Goal: Information Seeking & Learning: Check status

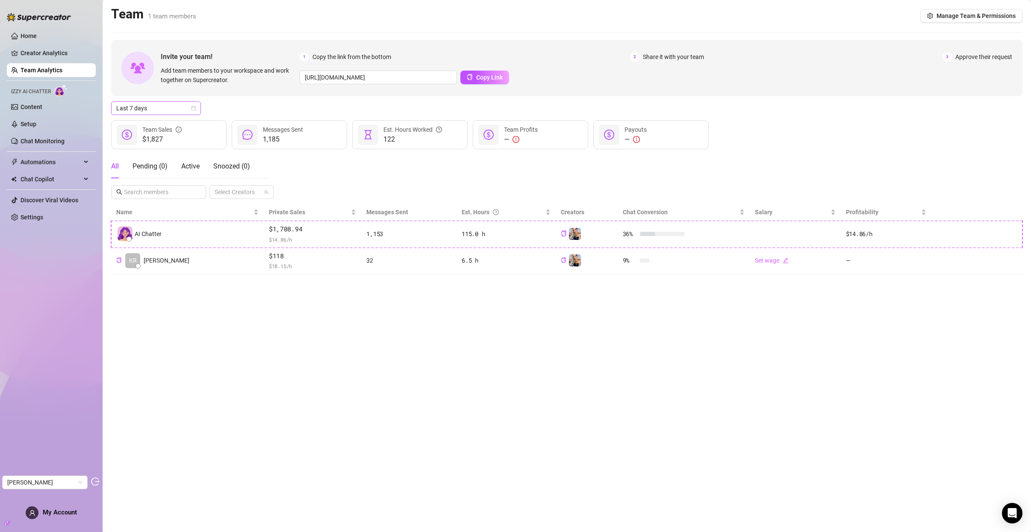
click at [198, 104] on div "Last 7 days" at bounding box center [156, 108] width 90 height 14
click at [171, 183] on div "Custom date" at bounding box center [156, 179] width 76 height 9
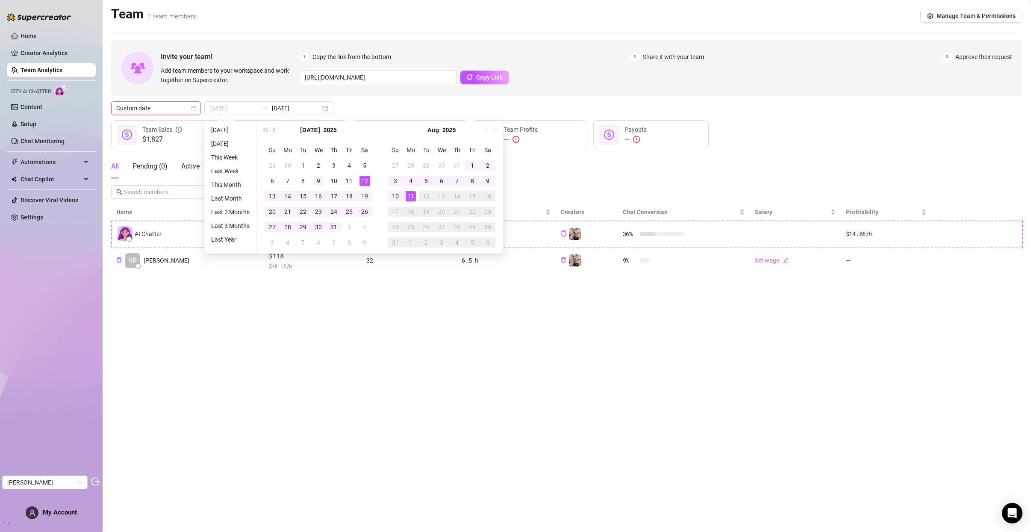
type input "2025-07-09"
click at [319, 179] on div "9" at bounding box center [318, 181] width 10 height 10
type input "2025-08-08"
click at [474, 181] on div "8" at bounding box center [472, 181] width 10 height 10
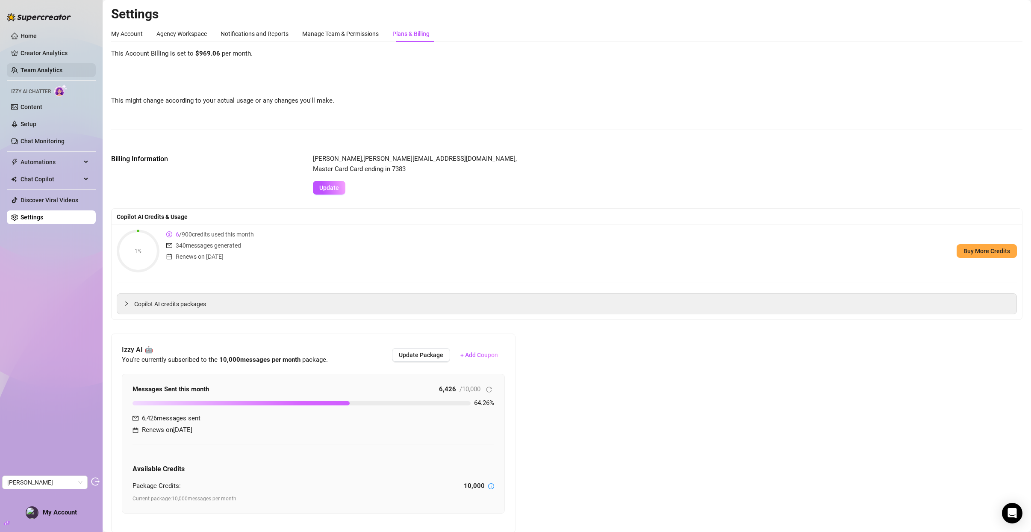
click at [38, 70] on link "Team Analytics" at bounding box center [42, 70] width 42 height 7
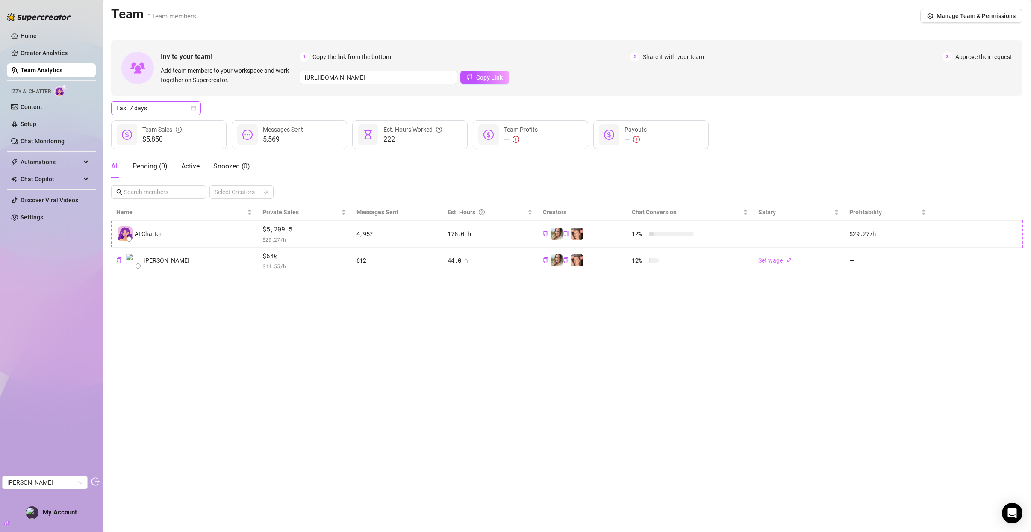
click at [196, 112] on div "Last 7 days" at bounding box center [156, 108] width 90 height 14
click at [168, 181] on div "Custom date" at bounding box center [156, 179] width 76 height 9
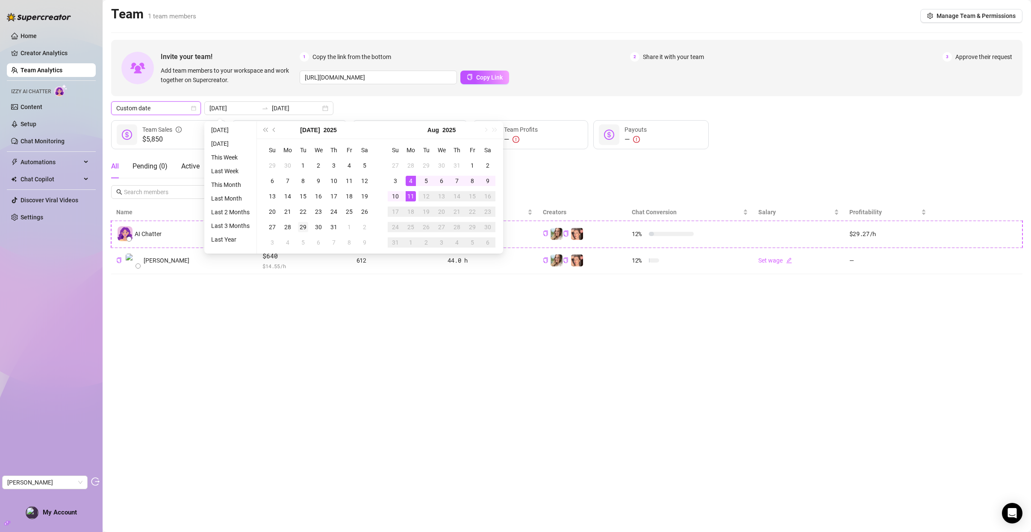
type input "[DATE]"
click at [306, 224] on div "29" at bounding box center [303, 227] width 10 height 10
type input "[DATE]"
click at [412, 198] on div "11" at bounding box center [411, 196] width 10 height 10
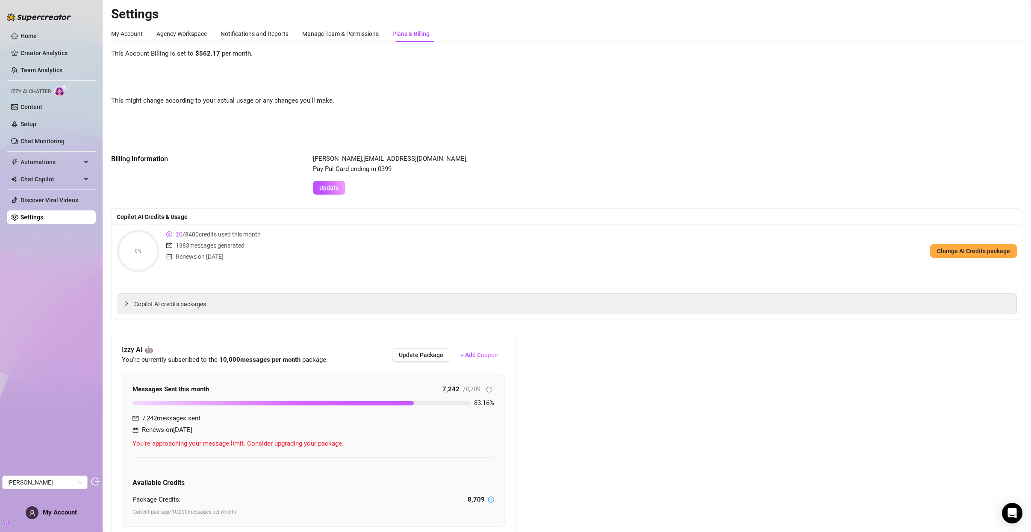
scroll to position [73, 0]
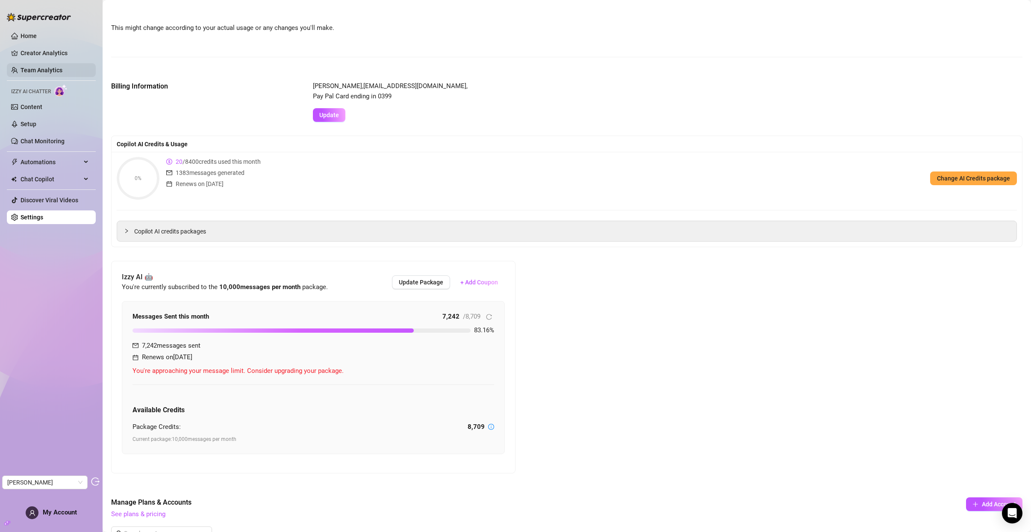
click at [31, 69] on link "Team Analytics" at bounding box center [42, 70] width 42 height 7
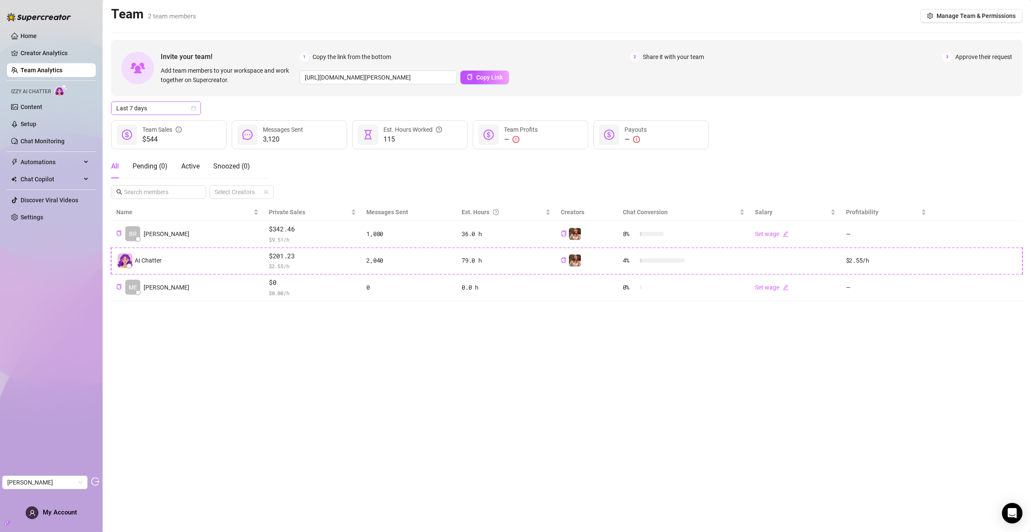
click at [194, 109] on icon "calendar" at bounding box center [193, 108] width 5 height 5
click at [153, 181] on div "Custom date" at bounding box center [156, 179] width 76 height 9
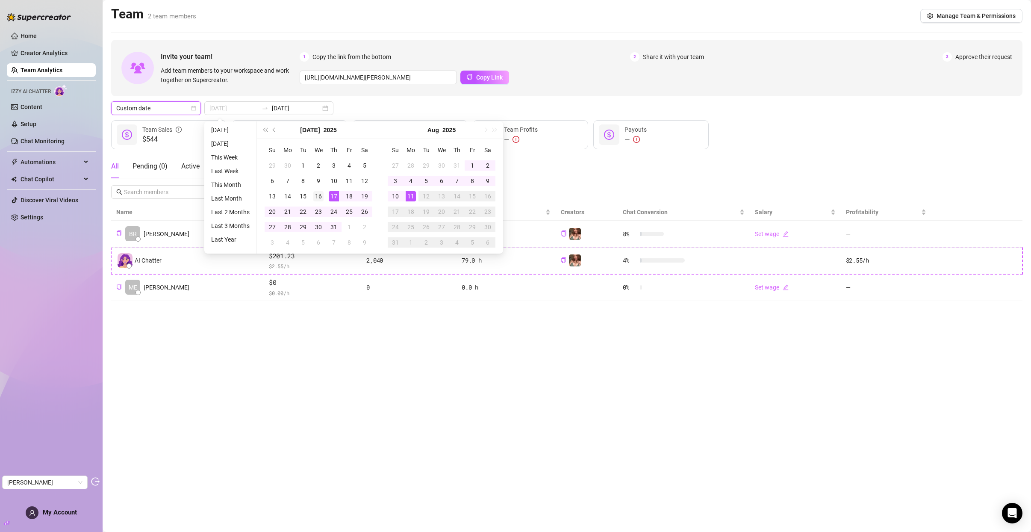
type input "2025-07-16"
click at [313, 197] on div "16" at bounding box center [318, 196] width 10 height 10
type input "[DATE]"
click at [411, 198] on div "11" at bounding box center [411, 196] width 10 height 10
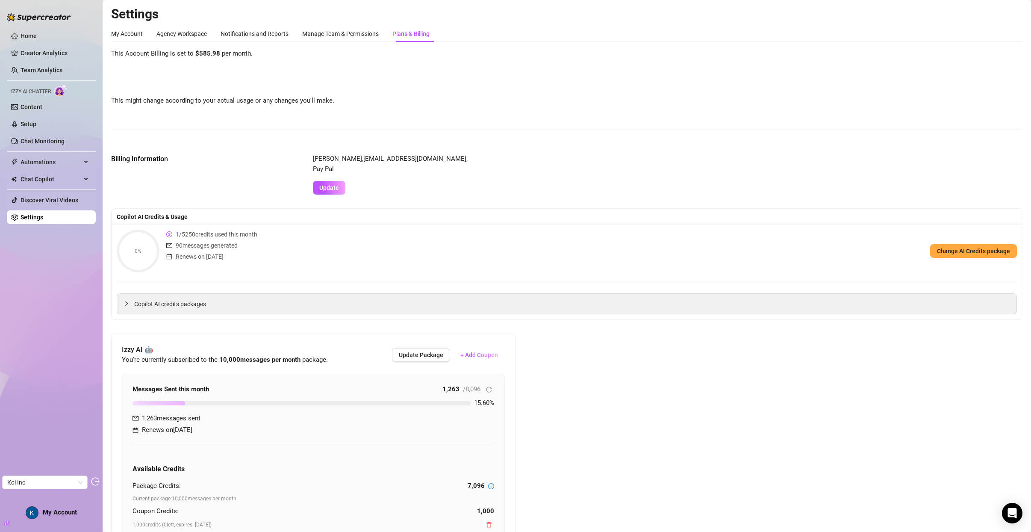
scroll to position [53, 0]
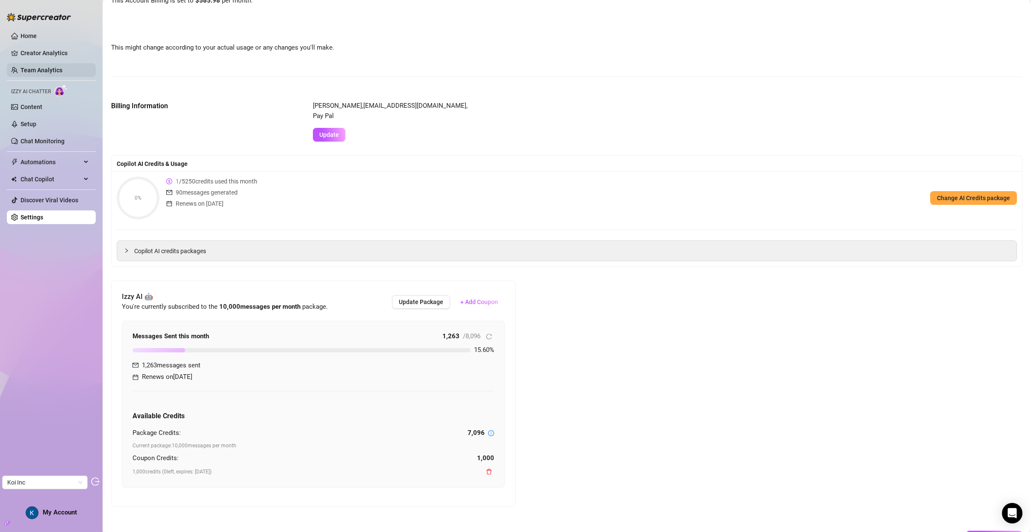
click at [39, 74] on link "Team Analytics" at bounding box center [42, 70] width 42 height 7
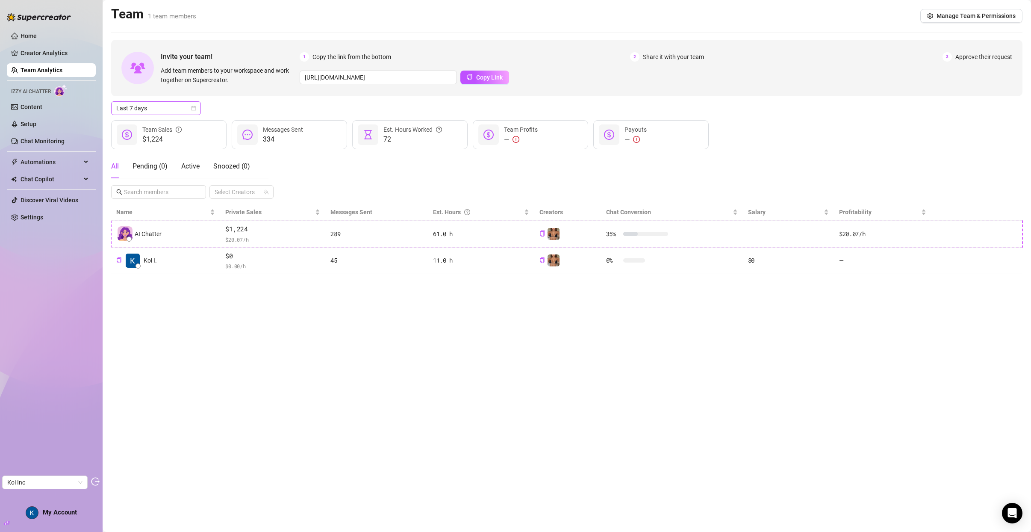
click at [200, 111] on div "Last 7 days" at bounding box center [156, 108] width 90 height 14
click at [162, 176] on div "Custom date" at bounding box center [156, 179] width 76 height 9
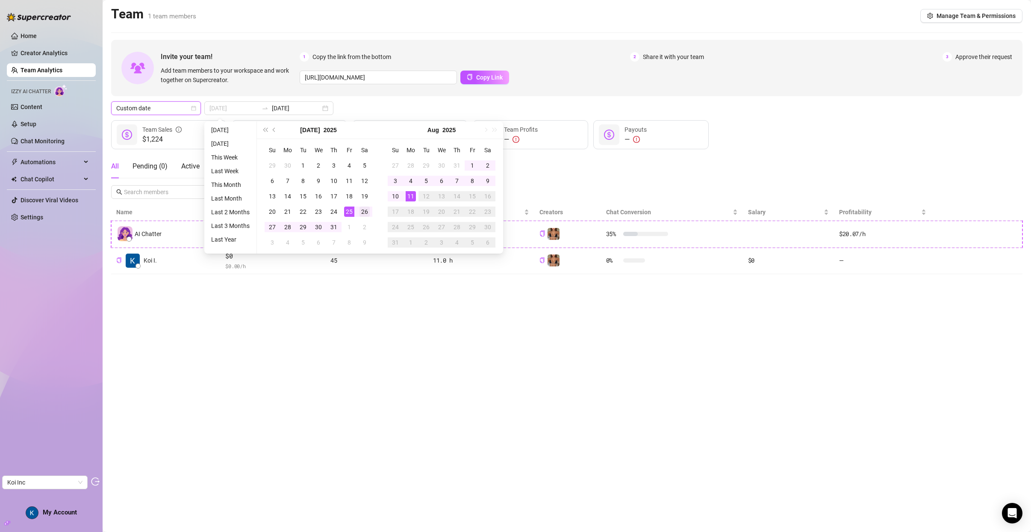
type input "[DATE]"
click at [366, 210] on div "26" at bounding box center [365, 212] width 10 height 10
click at [410, 197] on div "11" at bounding box center [411, 196] width 10 height 10
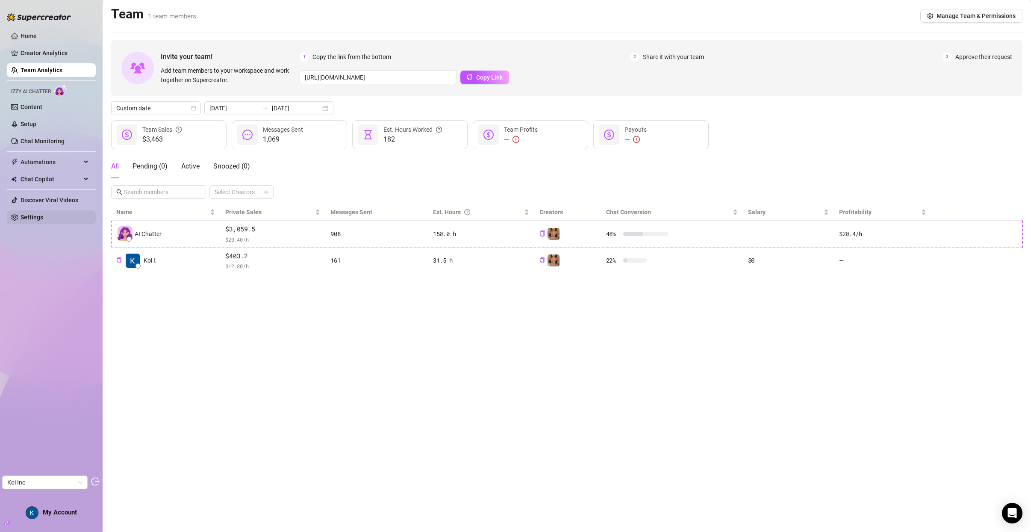
click at [43, 214] on link "Settings" at bounding box center [32, 217] width 23 height 7
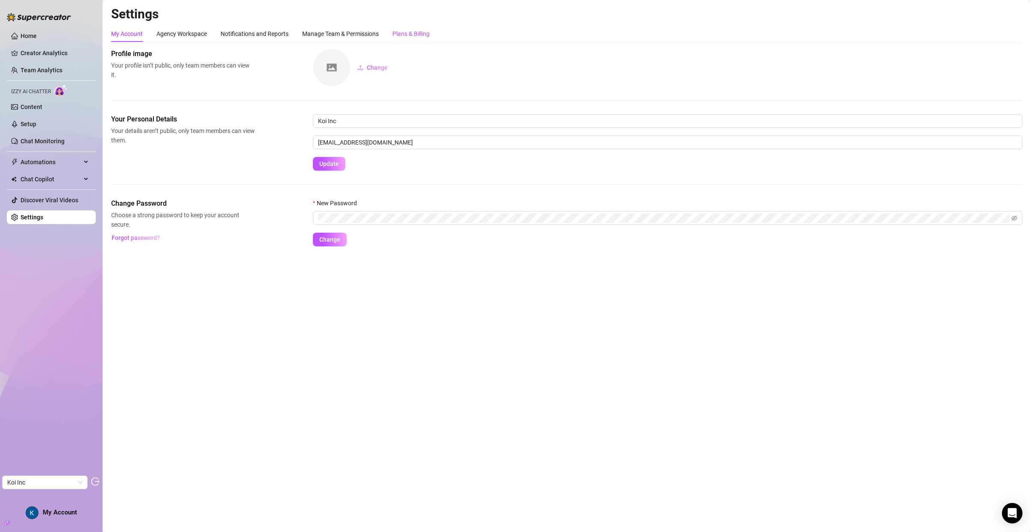
click at [411, 33] on div "Plans & Billing" at bounding box center [411, 33] width 37 height 9
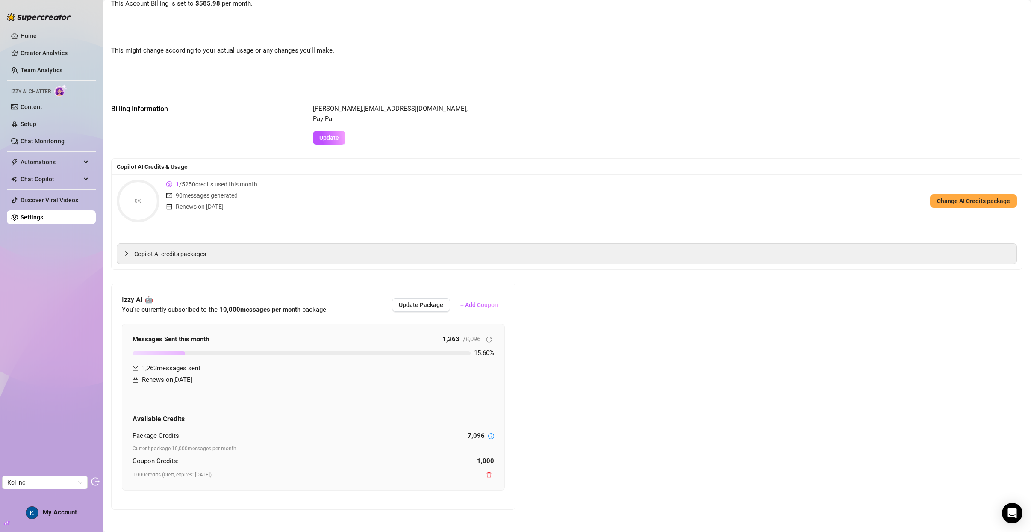
scroll to position [52, 0]
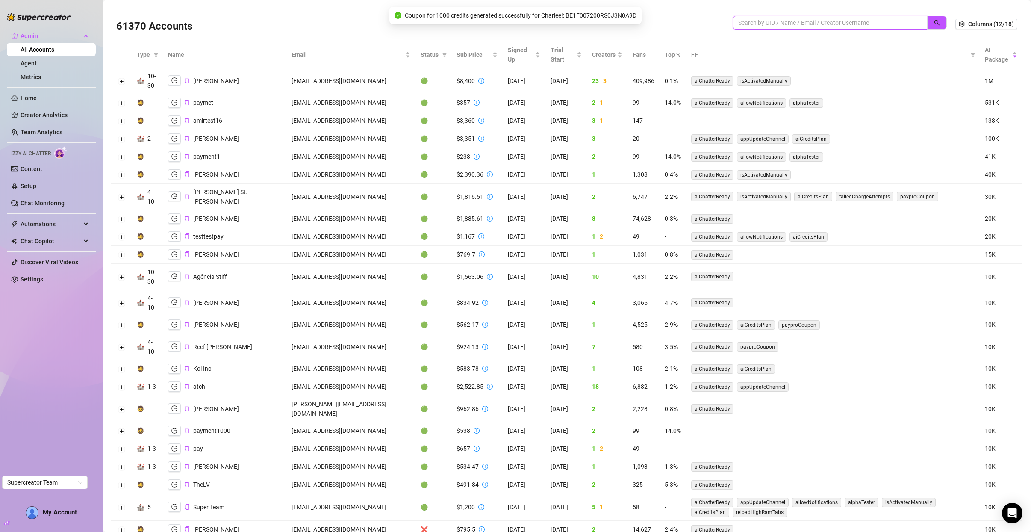
click at [794, 22] on input "search" at bounding box center [826, 22] width 177 height 9
type input "atch"
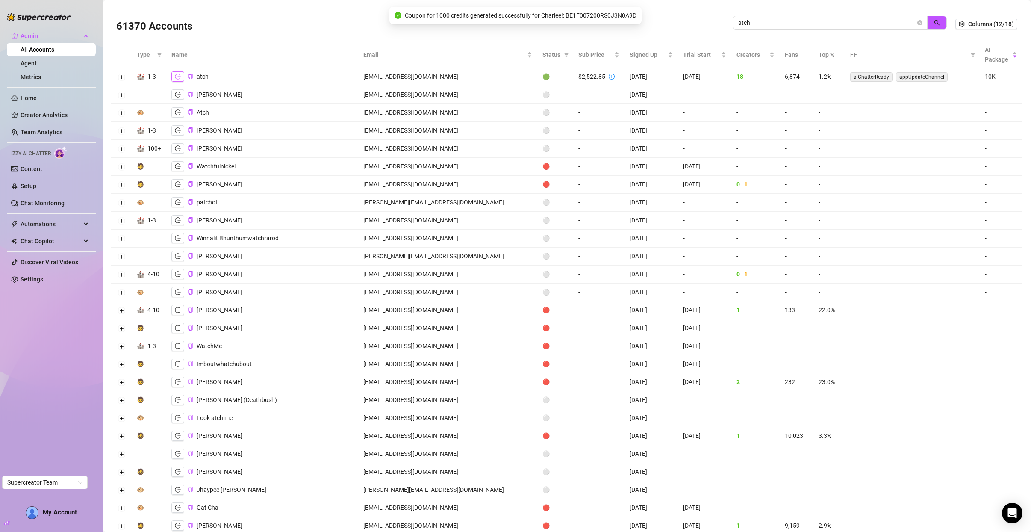
click at [176, 75] on icon "logout" at bounding box center [178, 77] width 6 height 6
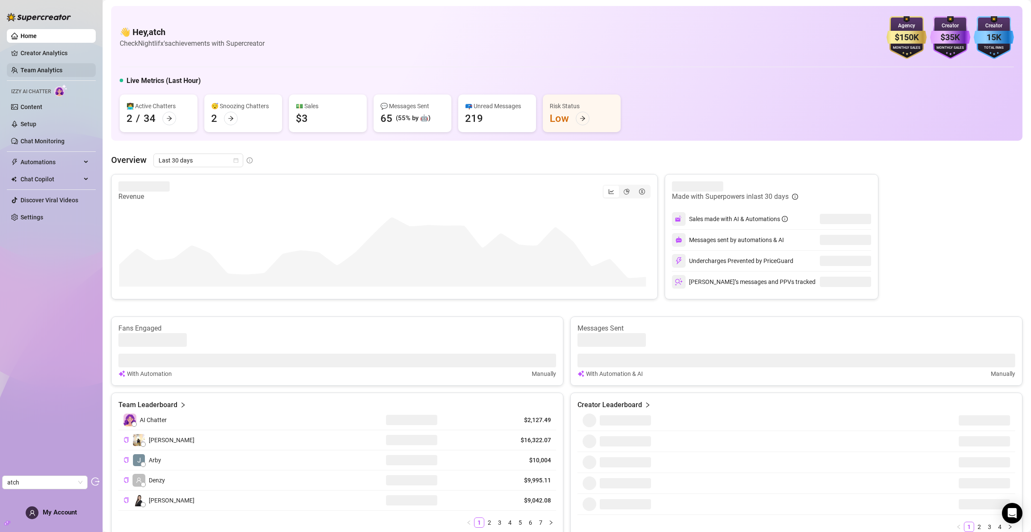
click at [46, 72] on link "Team Analytics" at bounding box center [42, 70] width 42 height 7
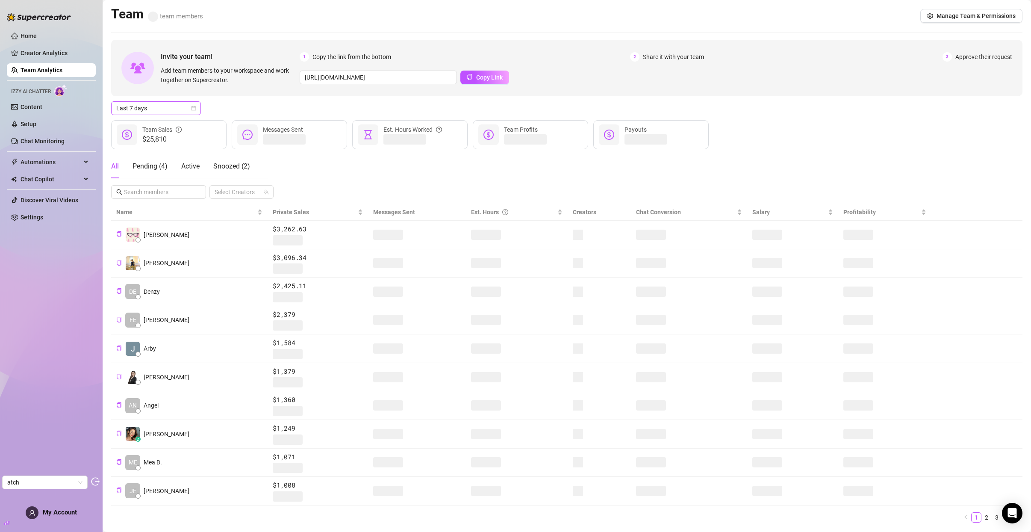
click at [198, 111] on div "Last 7 days" at bounding box center [156, 108] width 90 height 14
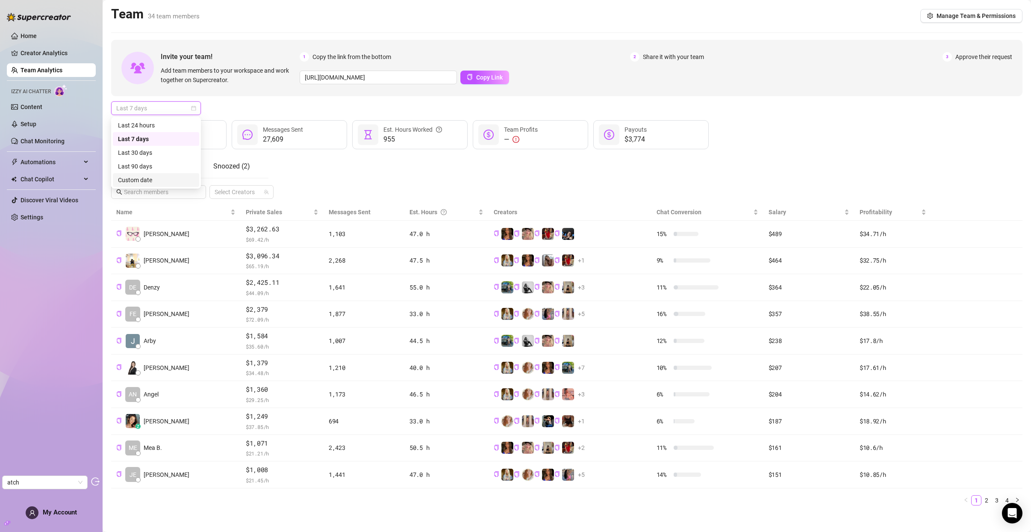
click at [148, 184] on div "Custom date" at bounding box center [156, 179] width 76 height 9
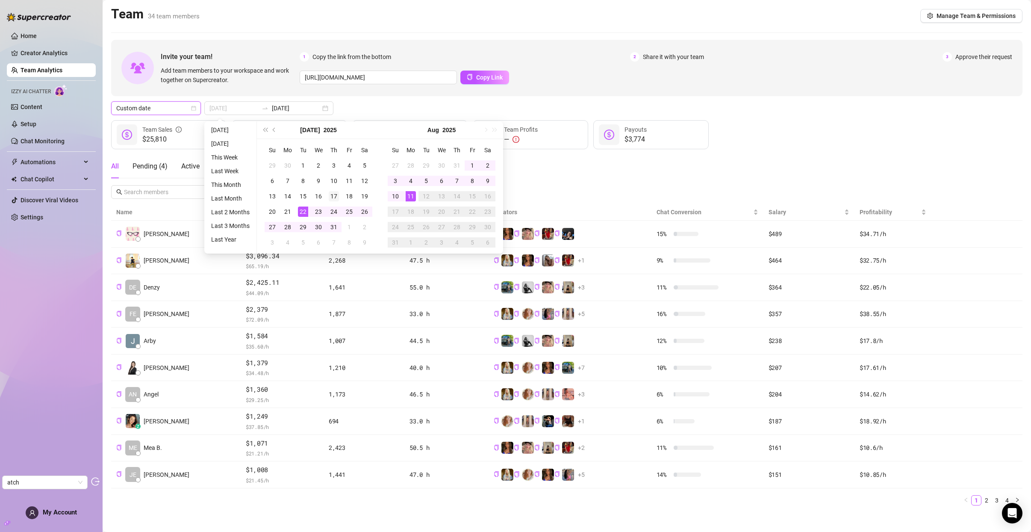
type input "[DATE]"
click at [341, 195] on td "17" at bounding box center [333, 196] width 15 height 15
type input "[DATE]"
click at [412, 195] on div "11" at bounding box center [411, 196] width 10 height 10
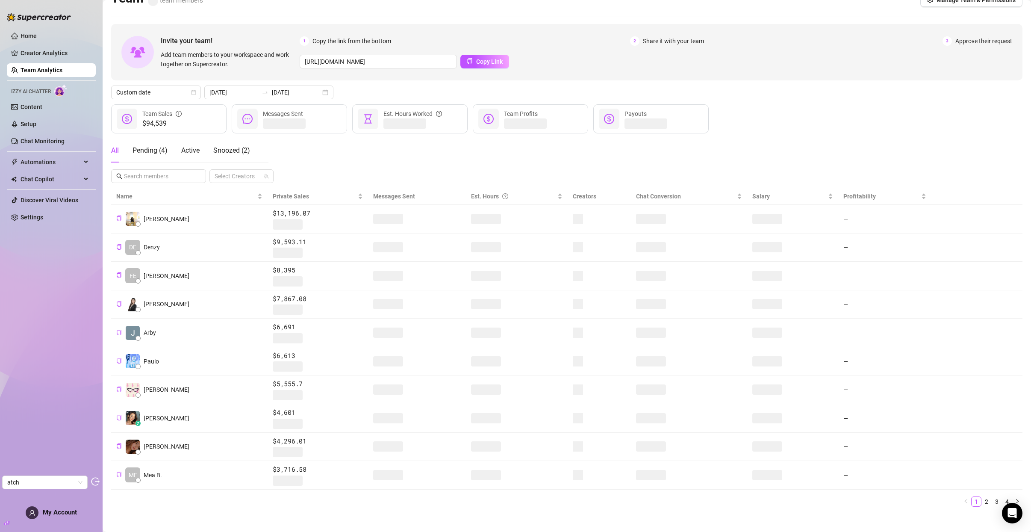
scroll to position [23, 0]
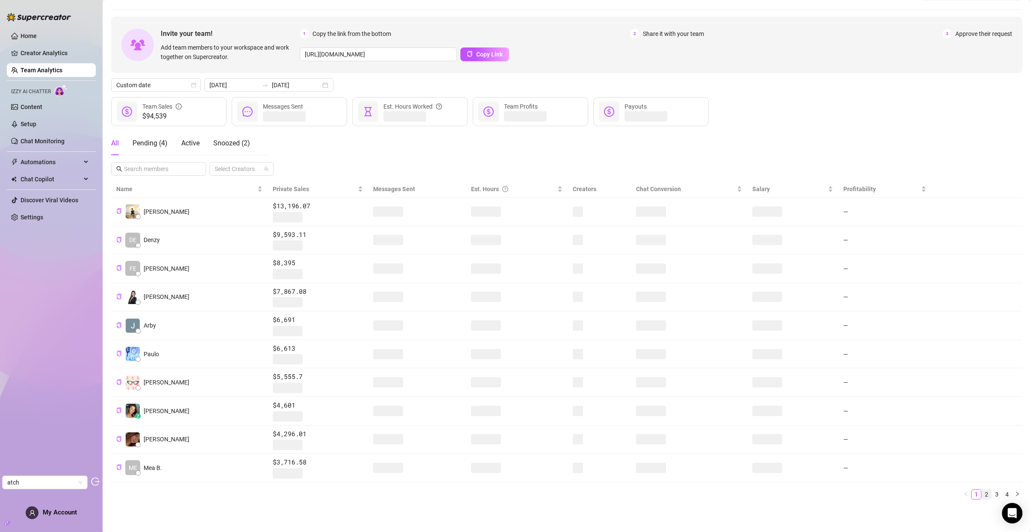
click at [985, 495] on link "2" at bounding box center [986, 494] width 9 height 9
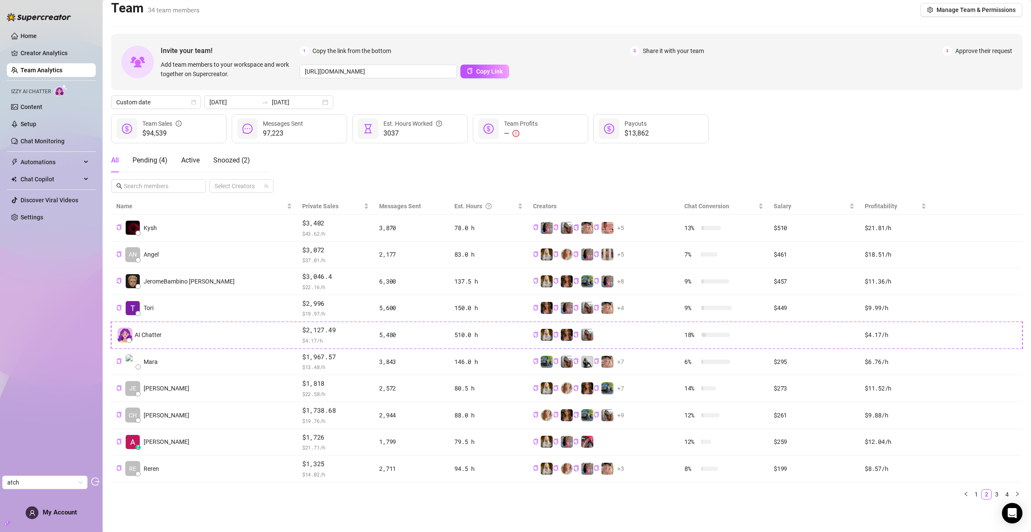
scroll to position [6, 0]
